Goal: Information Seeking & Learning: Learn about a topic

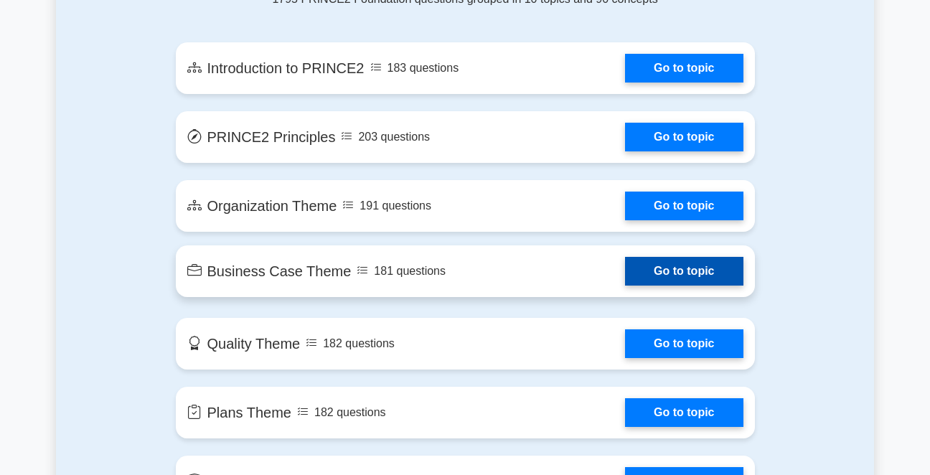
scroll to position [861, 0]
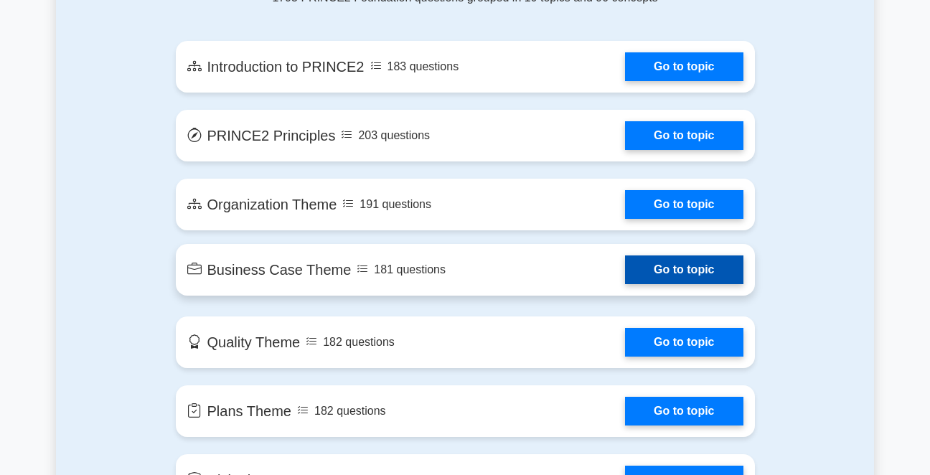
click at [663, 276] on link "Go to topic" at bounding box center [684, 269] width 118 height 29
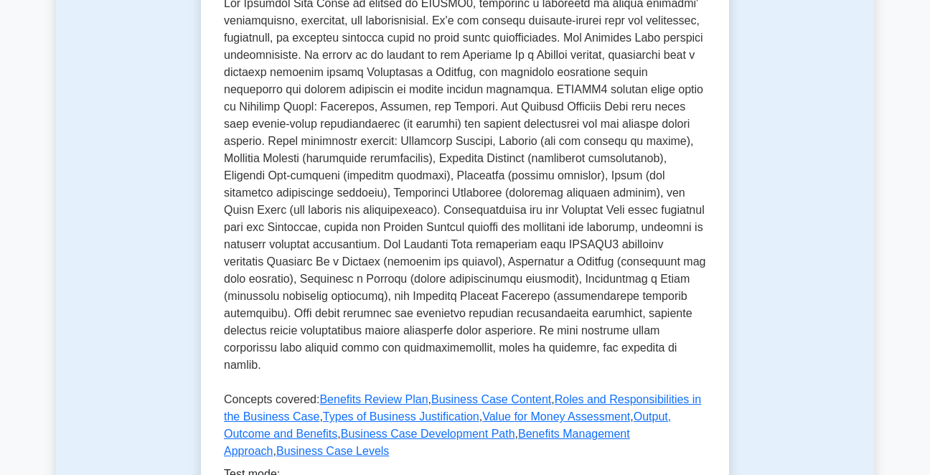
scroll to position [502, 0]
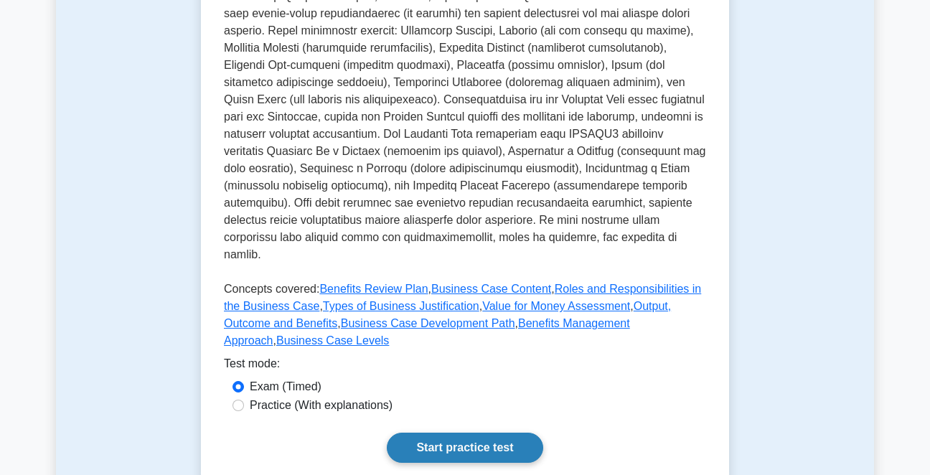
click at [466, 433] on link "Start practice test" at bounding box center [465, 448] width 156 height 30
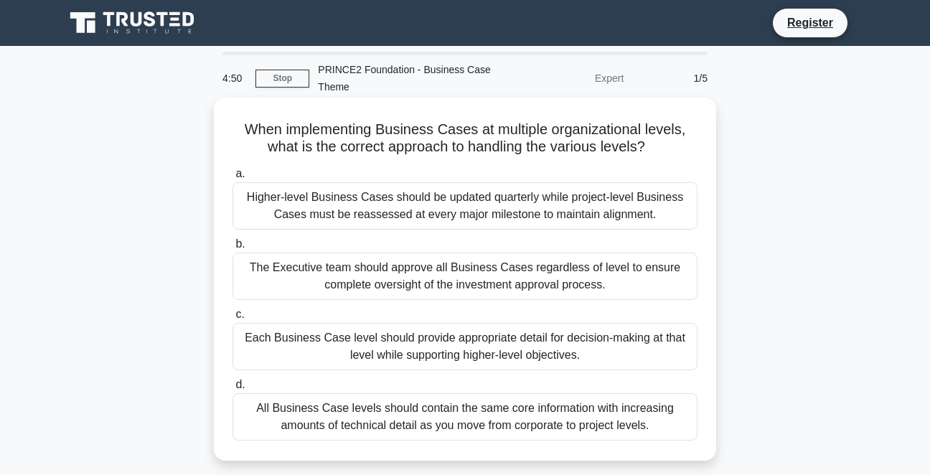
click at [377, 281] on div "The Executive team should approve all Business Cases regardless of level to ens…" at bounding box center [465, 276] width 465 height 47
click at [233, 249] on input "b. The Executive team should approve all Business Cases regardless of level to …" at bounding box center [233, 244] width 0 height 9
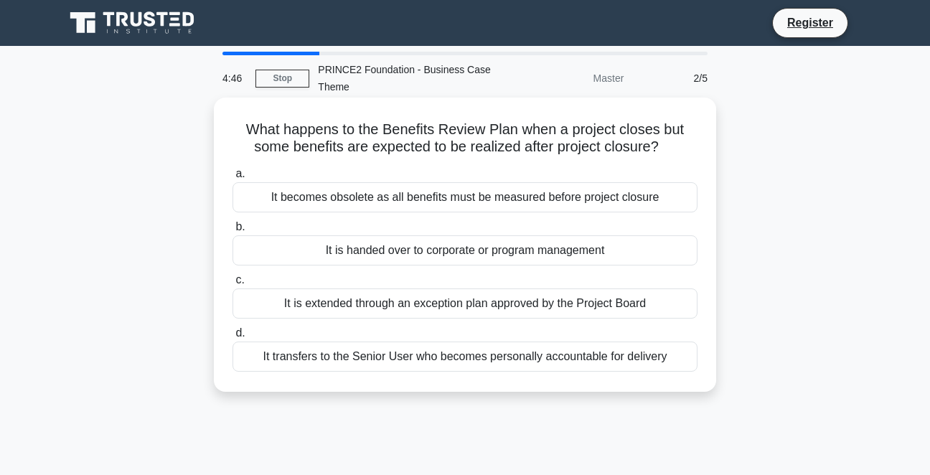
click at [383, 253] on div "It is handed over to corporate or program management" at bounding box center [465, 250] width 465 height 30
click at [233, 232] on input "b. It is handed over to corporate or program management" at bounding box center [233, 226] width 0 height 9
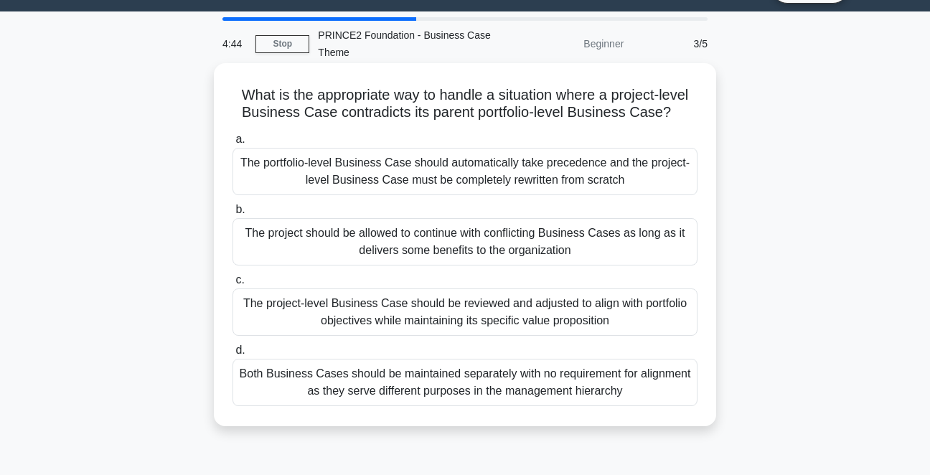
scroll to position [13, 0]
